Goal: Check status: Check status

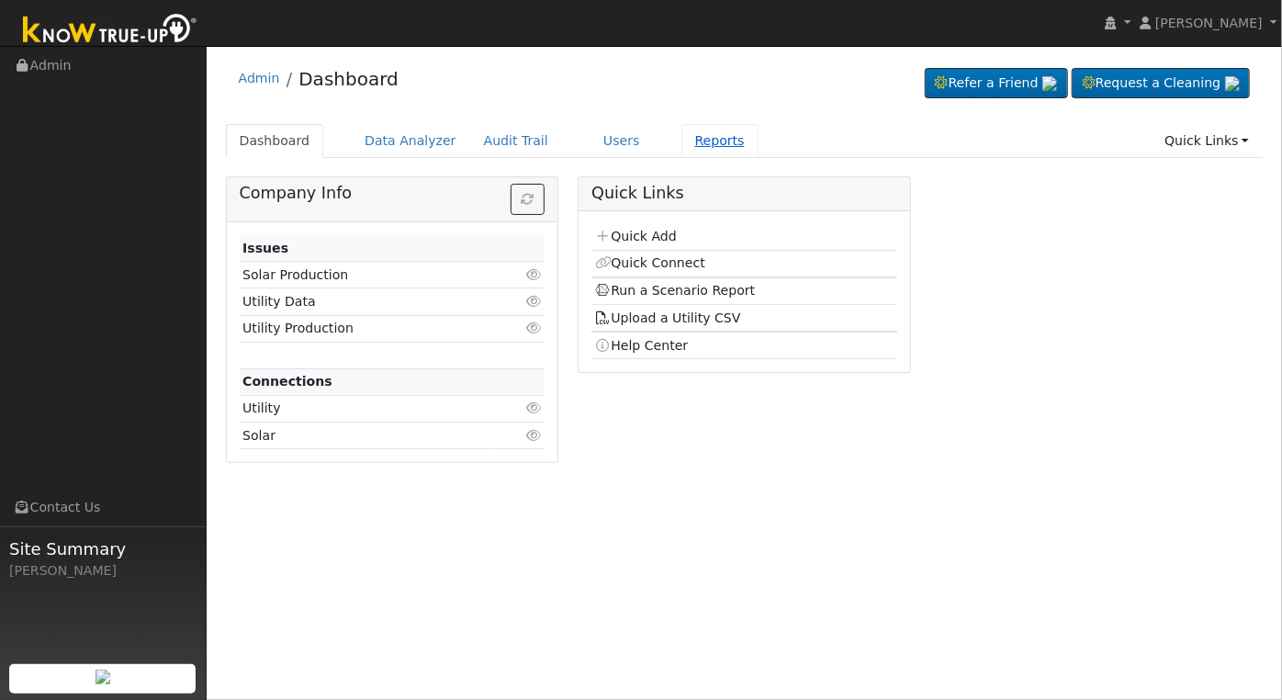
click at [690, 149] on link "Reports" at bounding box center [719, 141] width 77 height 34
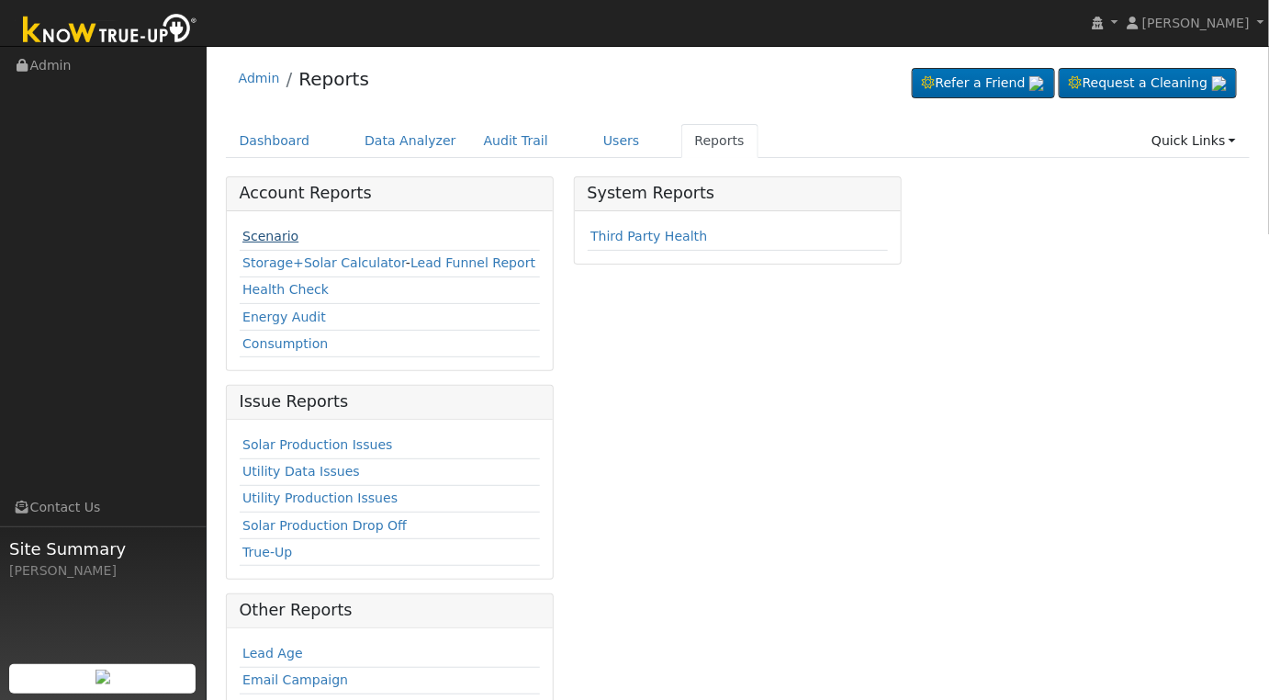
click at [274, 241] on link "Scenario" at bounding box center [270, 236] width 56 height 15
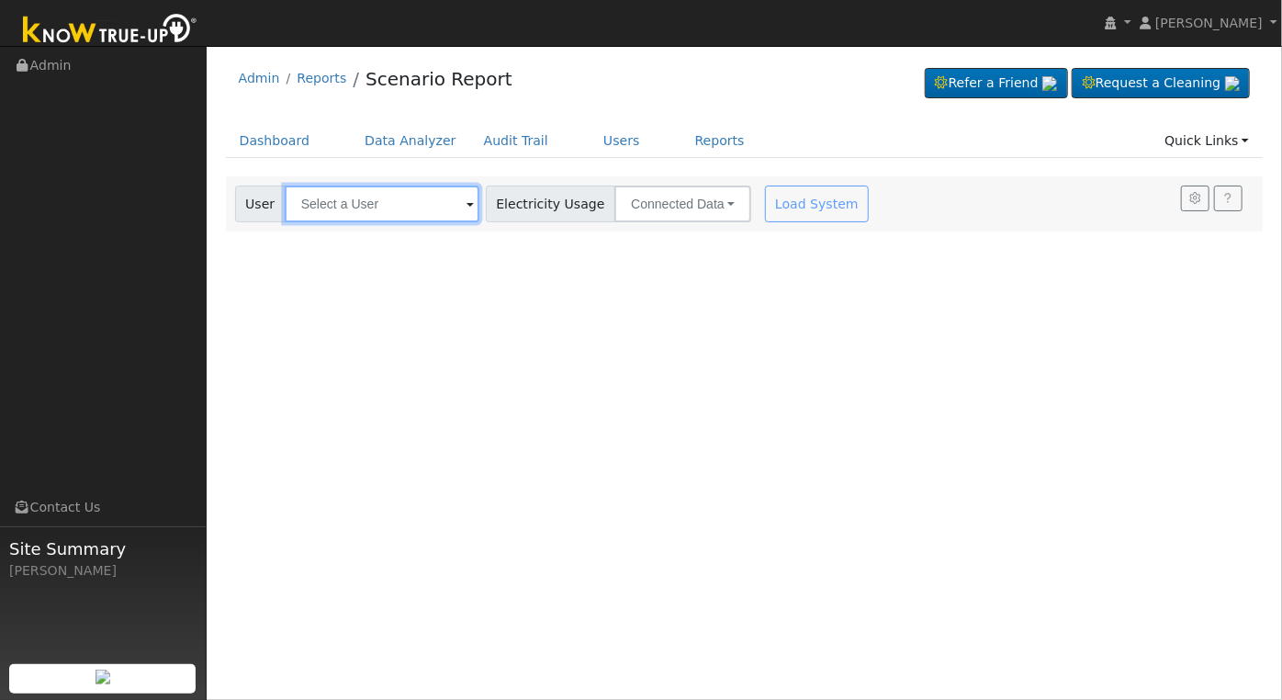
click at [342, 205] on input "text" at bounding box center [382, 203] width 195 height 37
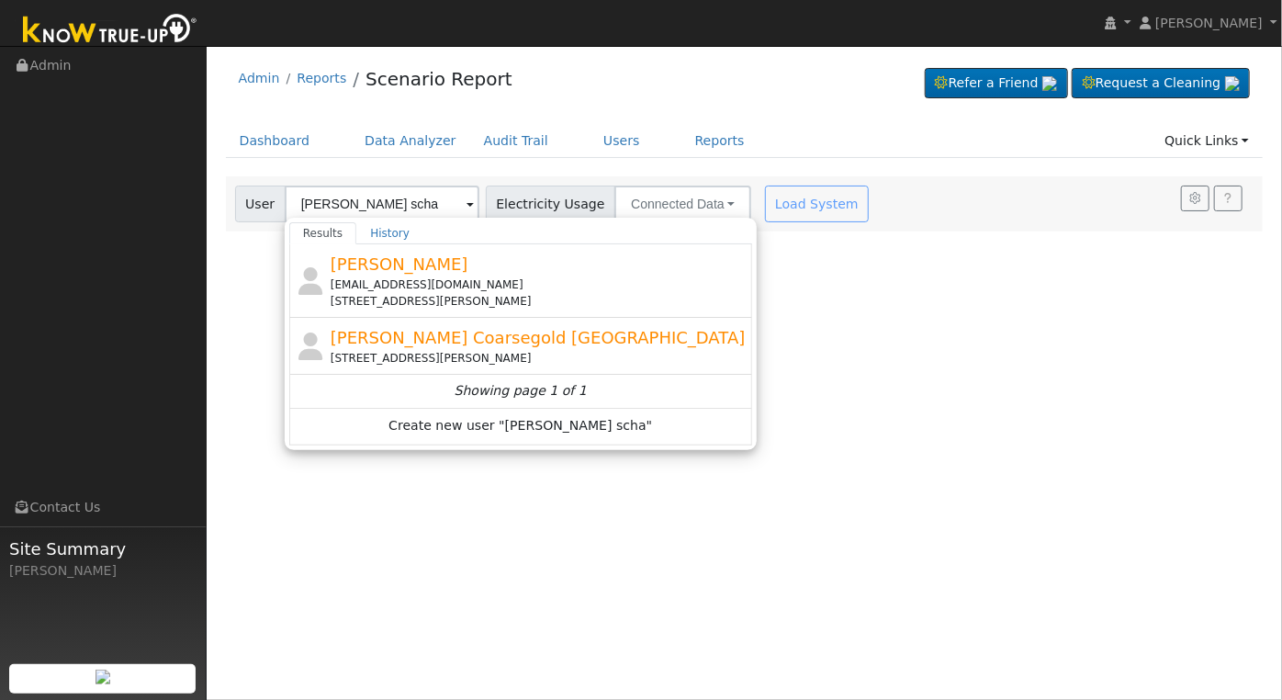
click at [597, 276] on div "[EMAIL_ADDRESS][DOMAIN_NAME]" at bounding box center [539, 284] width 418 height 17
type input "[PERSON_NAME]"
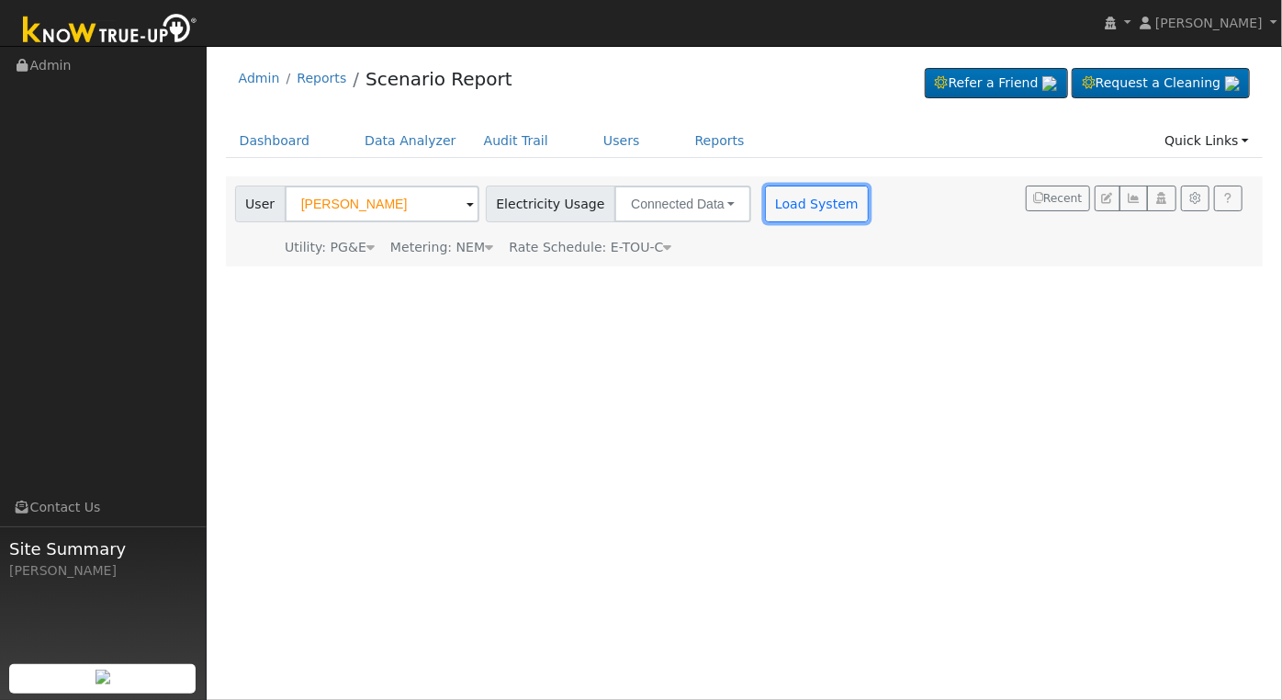
click at [781, 197] on button "Load System" at bounding box center [817, 203] width 105 height 37
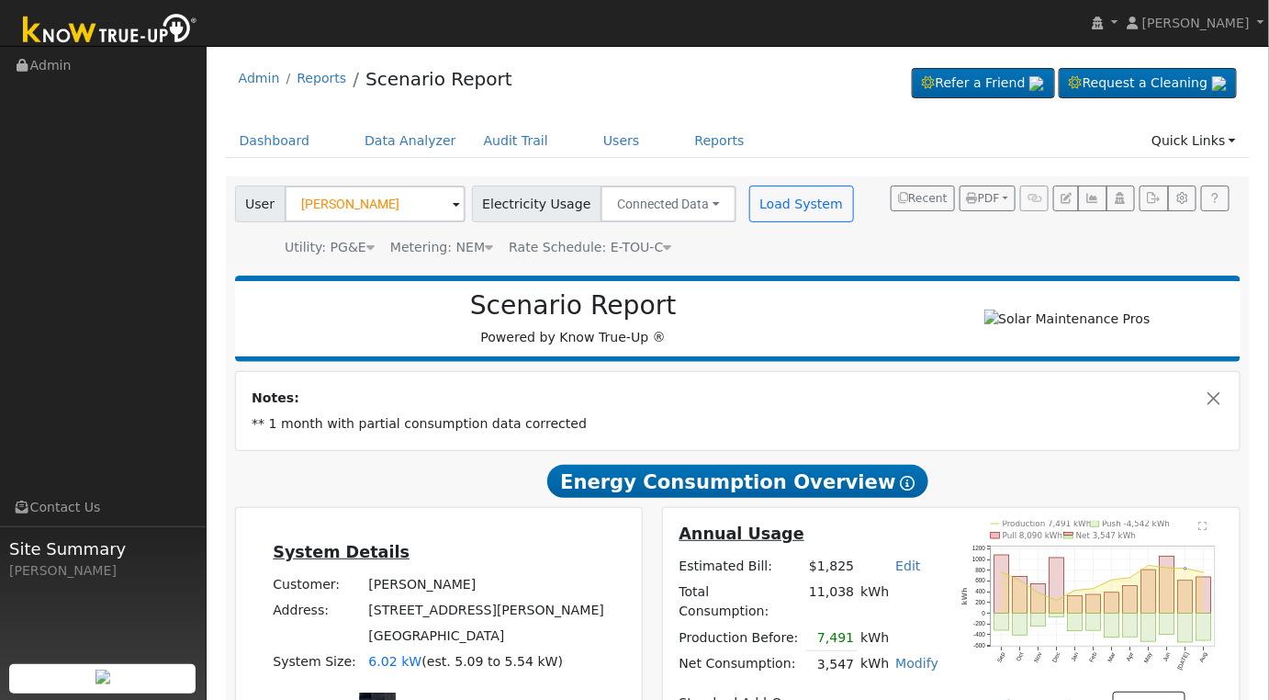
scroll to position [309, 0]
